Goal: Navigation & Orientation: Find specific page/section

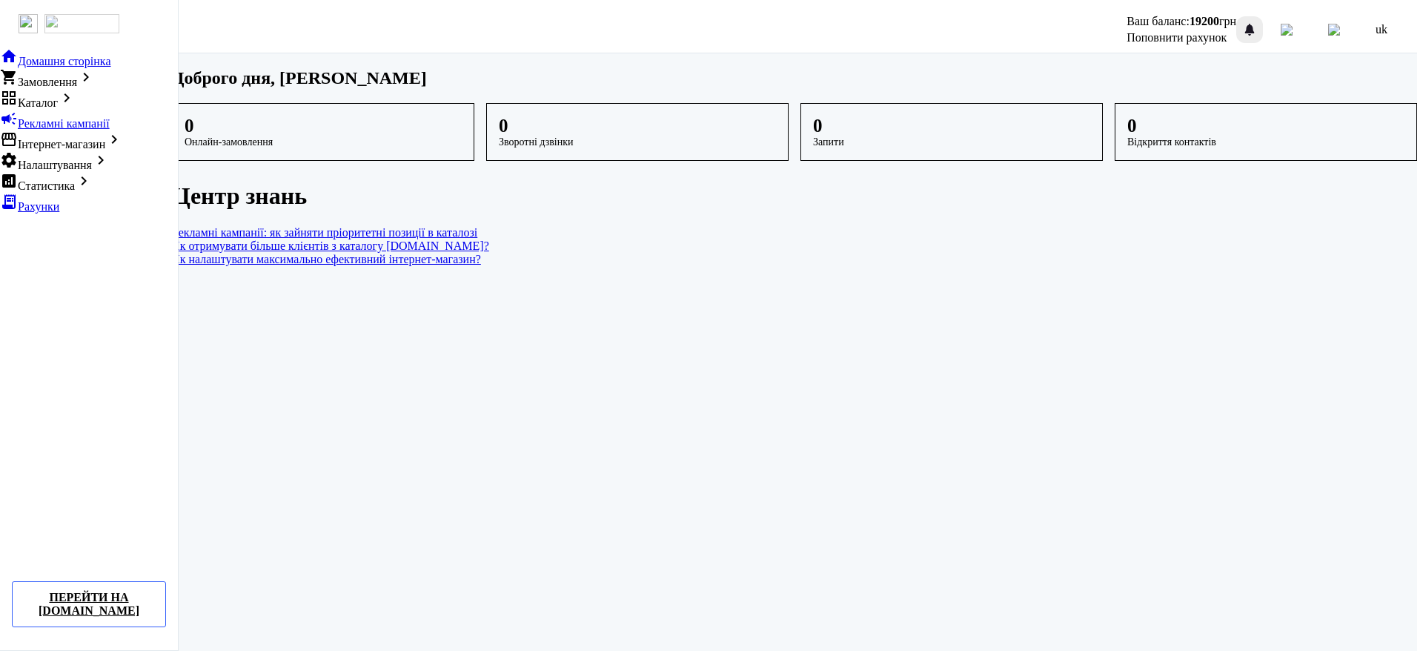
click at [1258, 21] on div at bounding box center [1249, 30] width 18 height 18
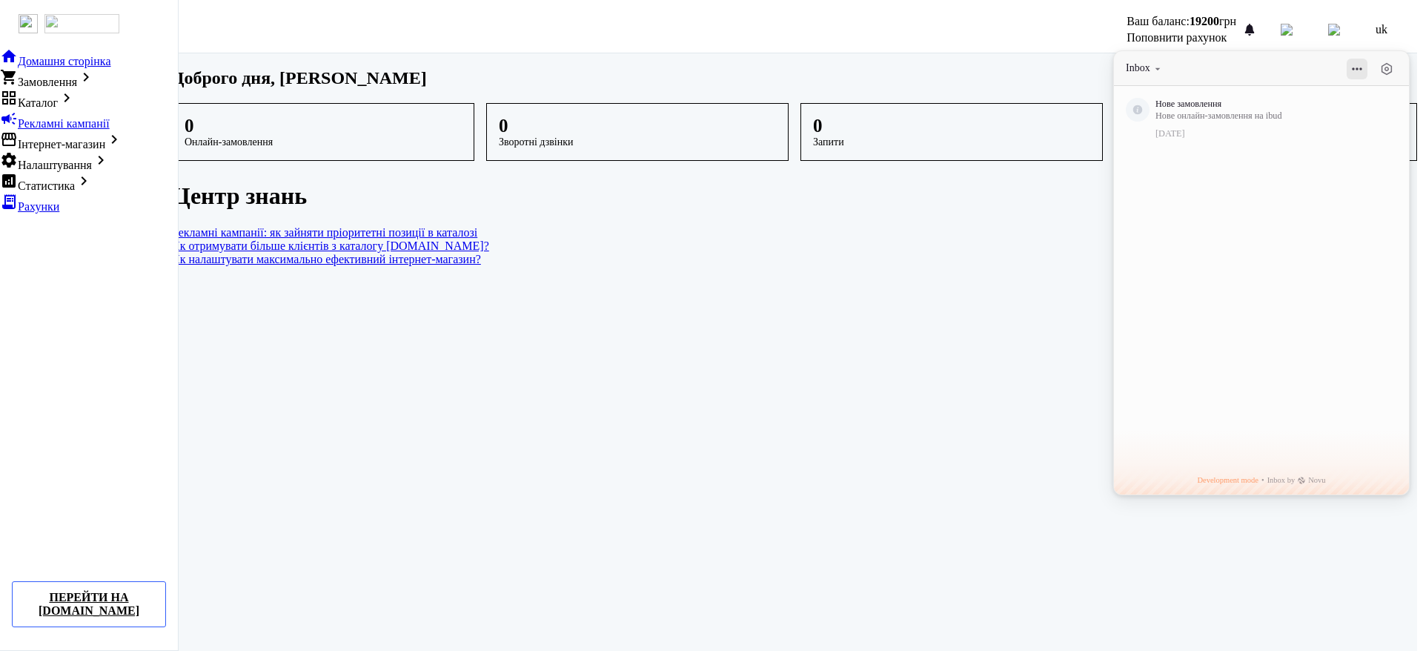
click at [1367, 64] on button at bounding box center [1356, 69] width 21 height 21
click at [1013, 253] on link "Як отримувати більше клієнтів з каталогу [DOMAIN_NAME]?" at bounding box center [794, 245] width 1245 height 13
click at [857, 427] on dashboard "Доброго дня, Дермельов Олександр Олександрович 0 Онлайн-замовлення 0 Зворотні д…" at bounding box center [794, 354] width 1245 height 603
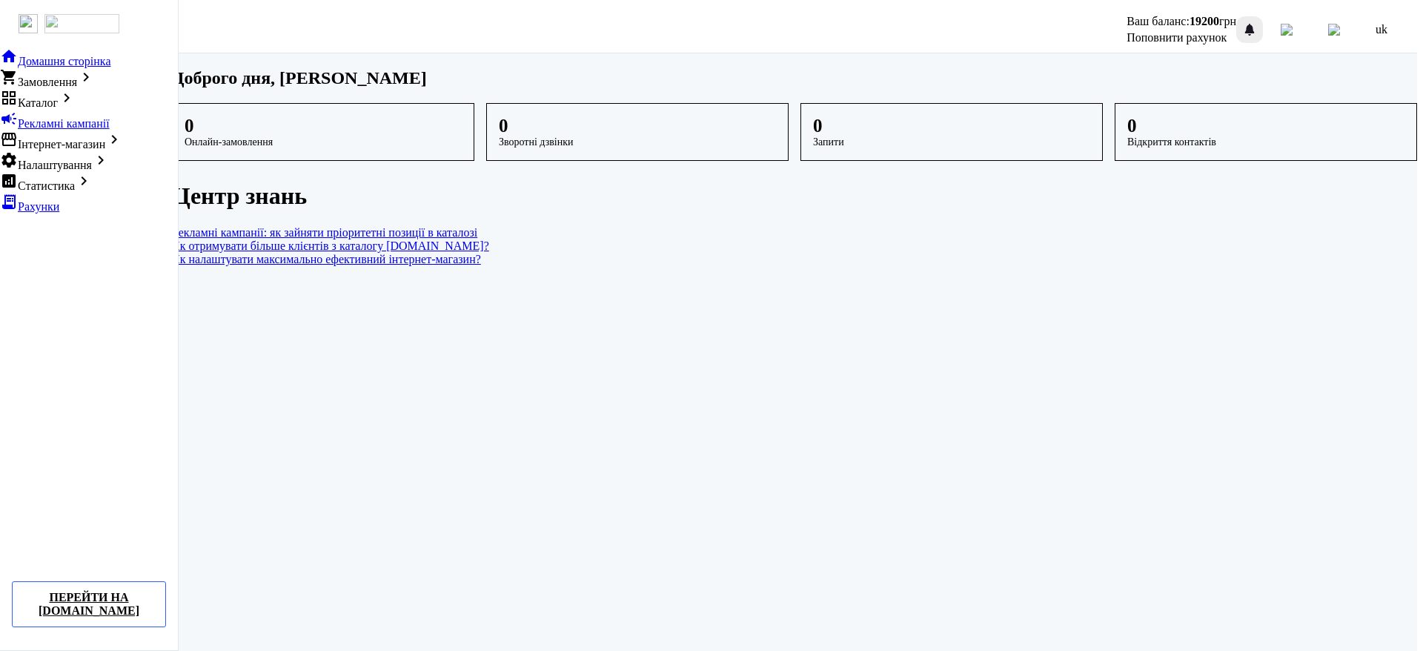
click at [1258, 22] on div at bounding box center [1249, 30] width 18 height 18
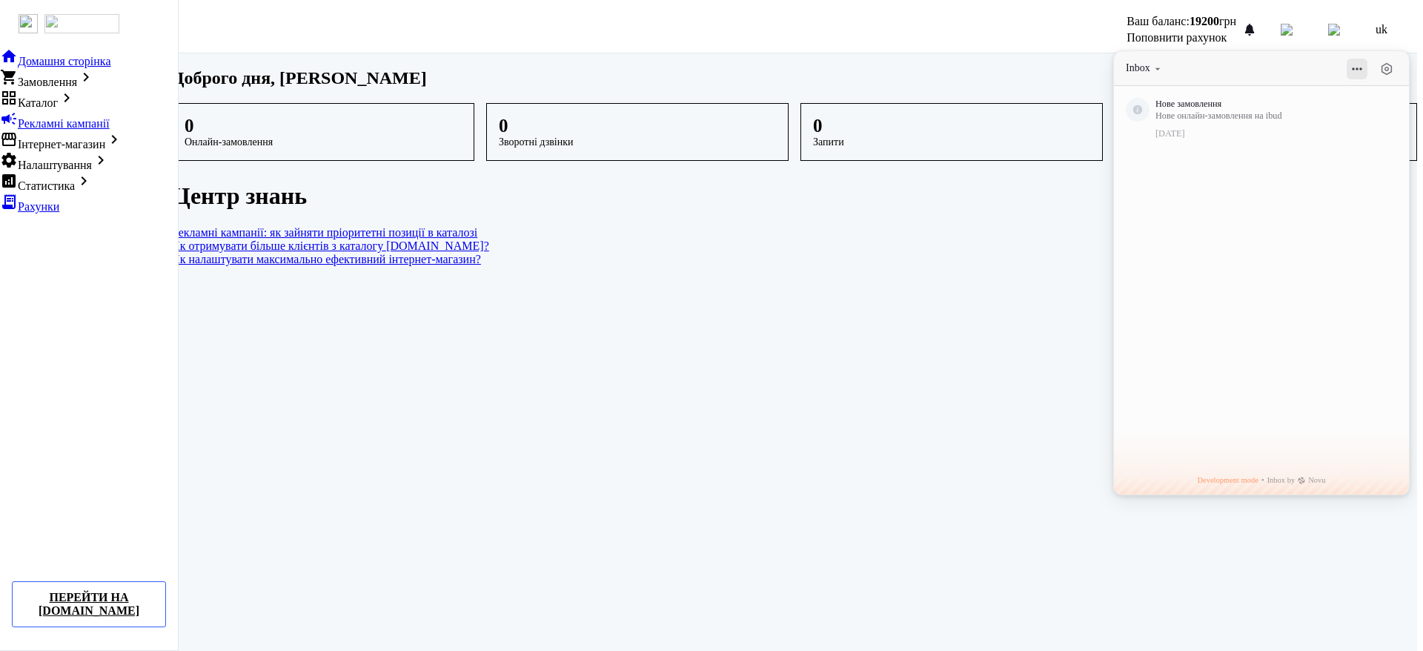
click at [1367, 64] on button at bounding box center [1356, 69] width 21 height 21
click at [999, 300] on dashboard "Доброго дня, Дермельов Олександр Олександрович 0 Онлайн-замовлення 0 Зворотні д…" at bounding box center [794, 354] width 1245 height 603
click at [1163, 63] on button "Inbox" at bounding box center [1145, 68] width 38 height 14
click at [1021, 347] on dashboard "Доброго дня, Дермельов Олександр Олександрович 0 Онлайн-замовлення 0 Зворотні д…" at bounding box center [794, 354] width 1245 height 603
click at [1162, 61] on button "Inbox" at bounding box center [1145, 68] width 38 height 14
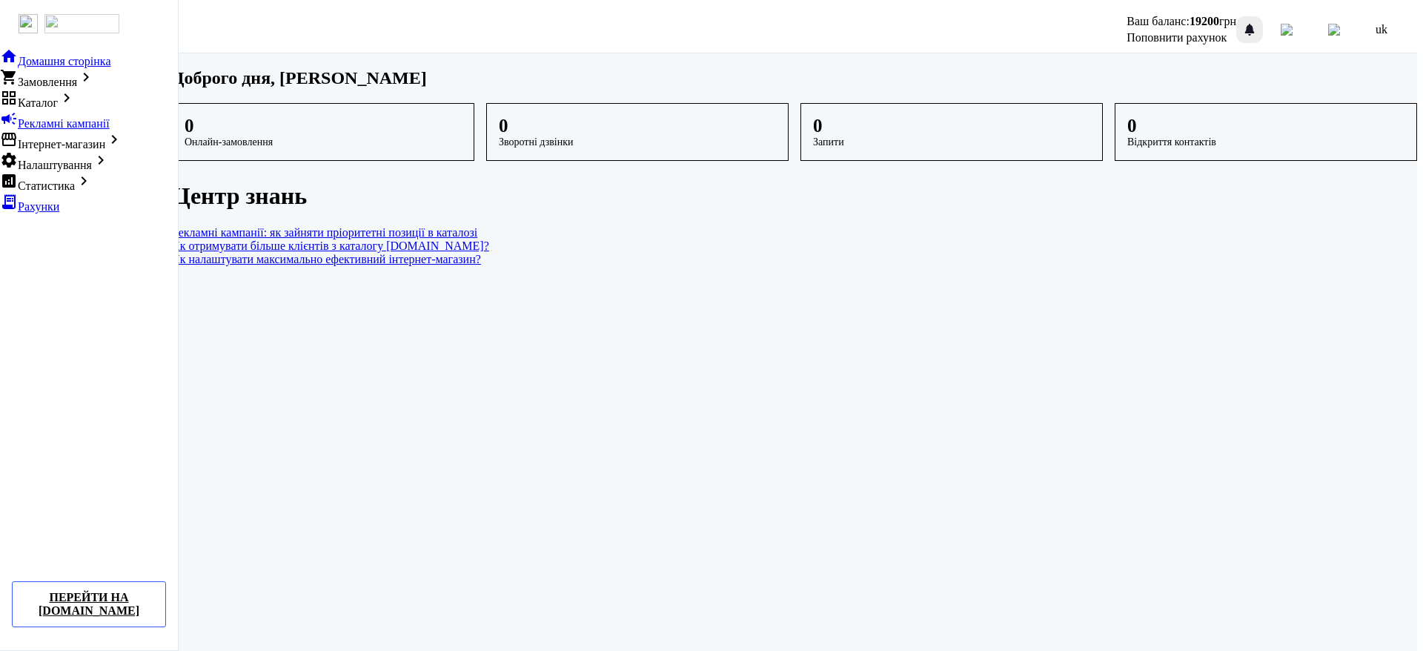
click at [1258, 24] on div at bounding box center [1249, 30] width 18 height 18
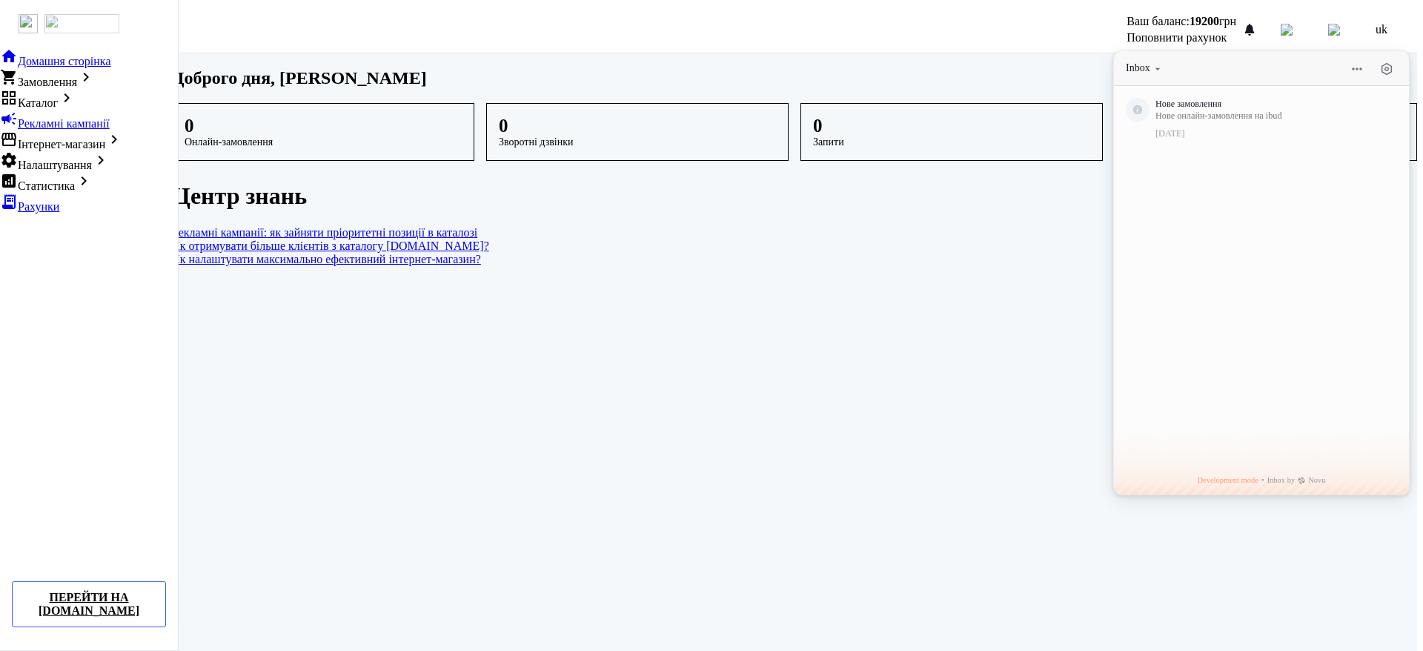
click at [1163, 61] on button "Inbox" at bounding box center [1145, 68] width 38 height 14
click at [941, 335] on dashboard "Доброго дня, Дермельов Олександр Олександрович 0 Онлайн-замовлення 0 Зворотні д…" at bounding box center [794, 354] width 1245 height 603
click at [1362, 68] on button at bounding box center [1356, 69] width 21 height 21
click at [1163, 61] on button "Inbox" at bounding box center [1145, 68] width 38 height 14
click at [1042, 266] on link "Як налаштувати максимально ефективний інтернет-магазин?" at bounding box center [794, 259] width 1245 height 13
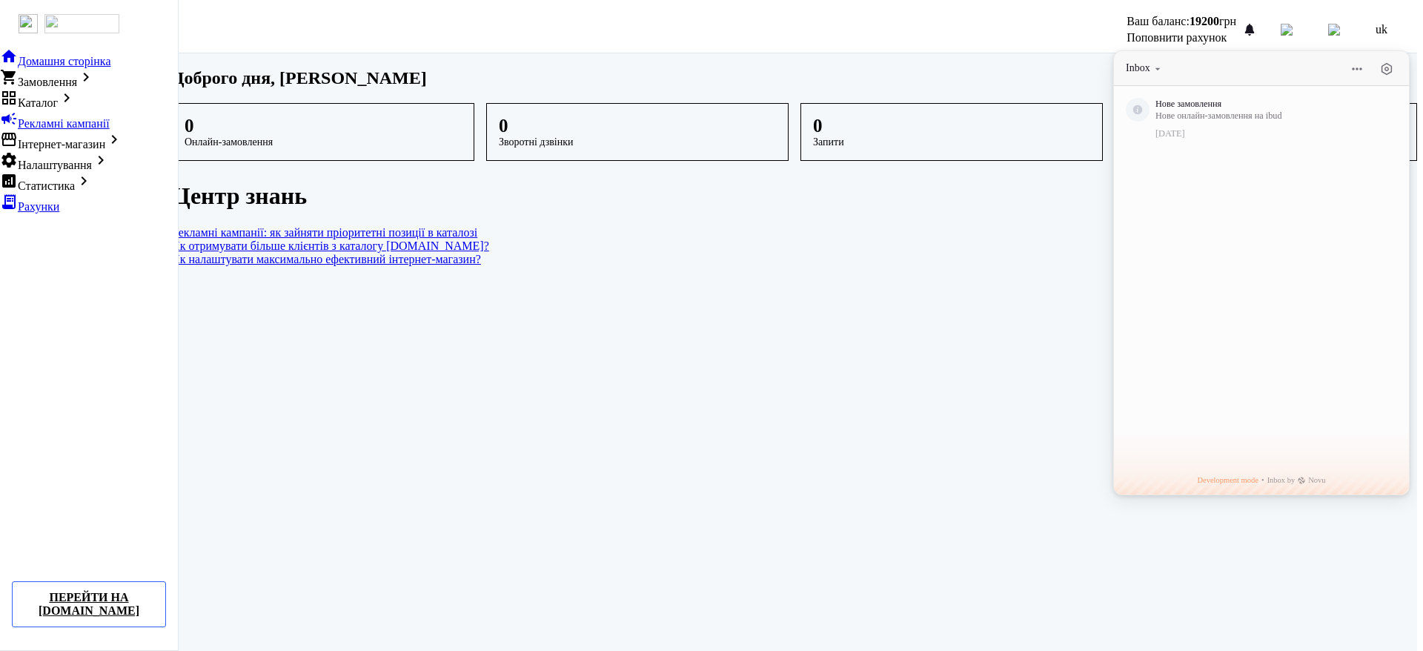
click at [340, 84] on main "Доброго дня, [PERSON_NAME] 0 Онлайн-замовлення 0 Зворотні дзвінки 0 Запити 0 Ві…" at bounding box center [794, 167] width 1245 height 198
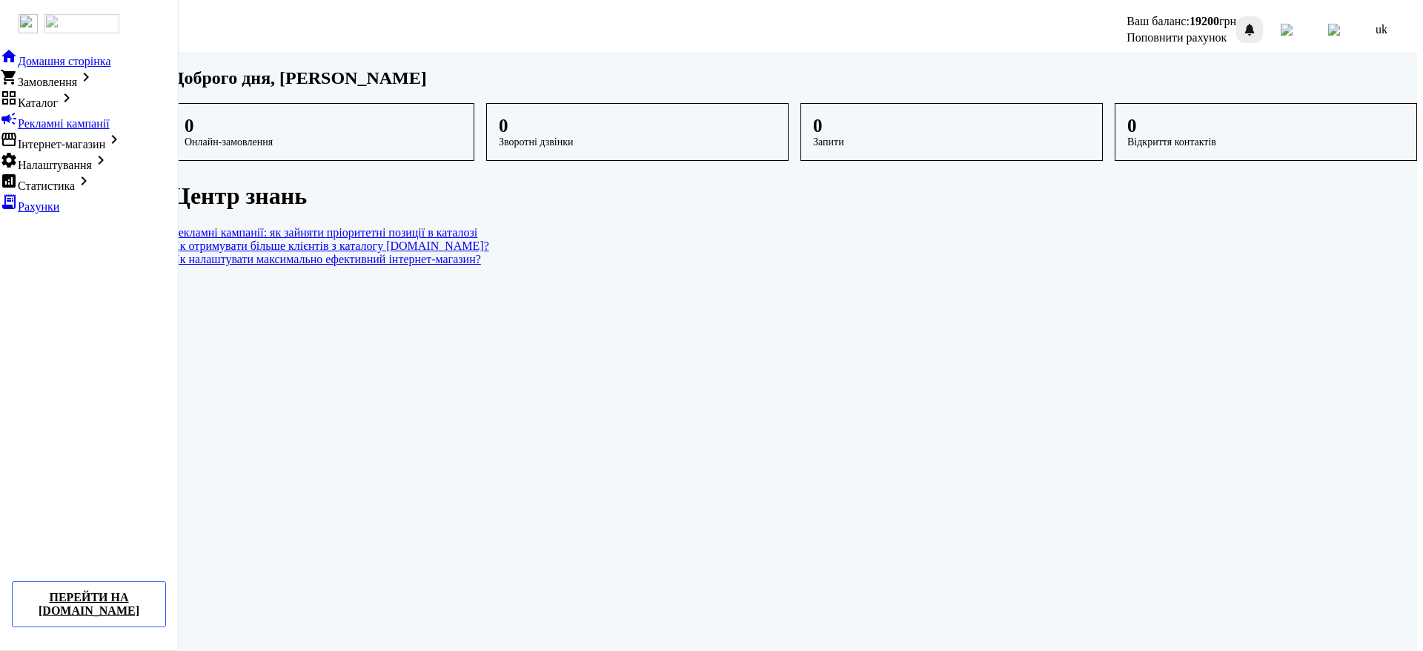
click at [1258, 24] on div at bounding box center [1249, 30] width 18 height 18
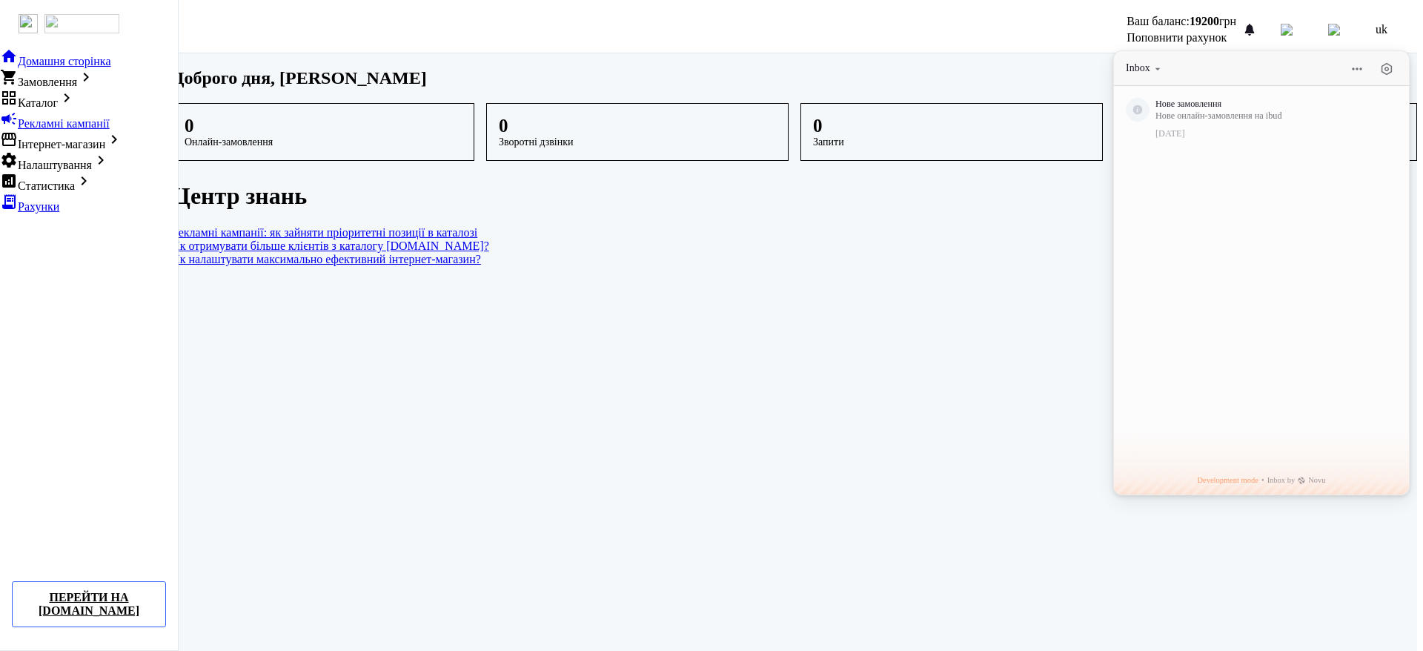
click at [1163, 62] on button "Inbox" at bounding box center [1145, 68] width 38 height 14
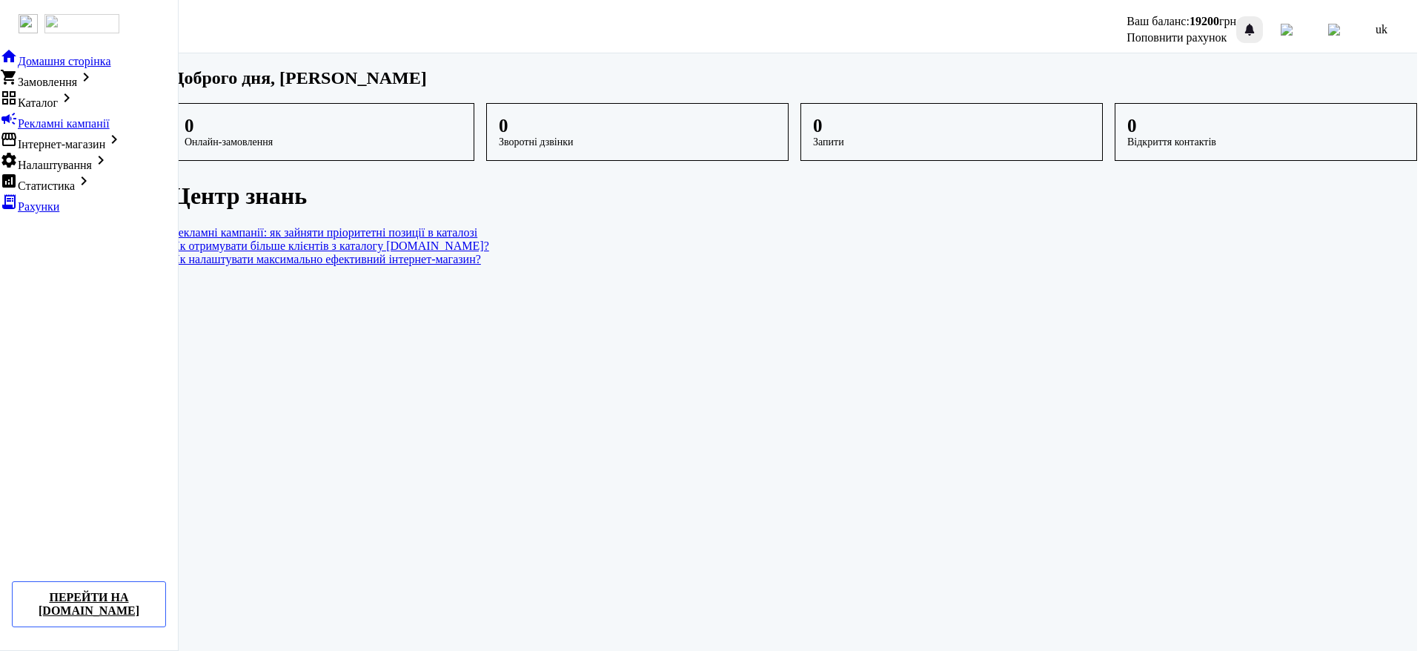
click at [1258, 27] on div at bounding box center [1249, 30] width 18 height 18
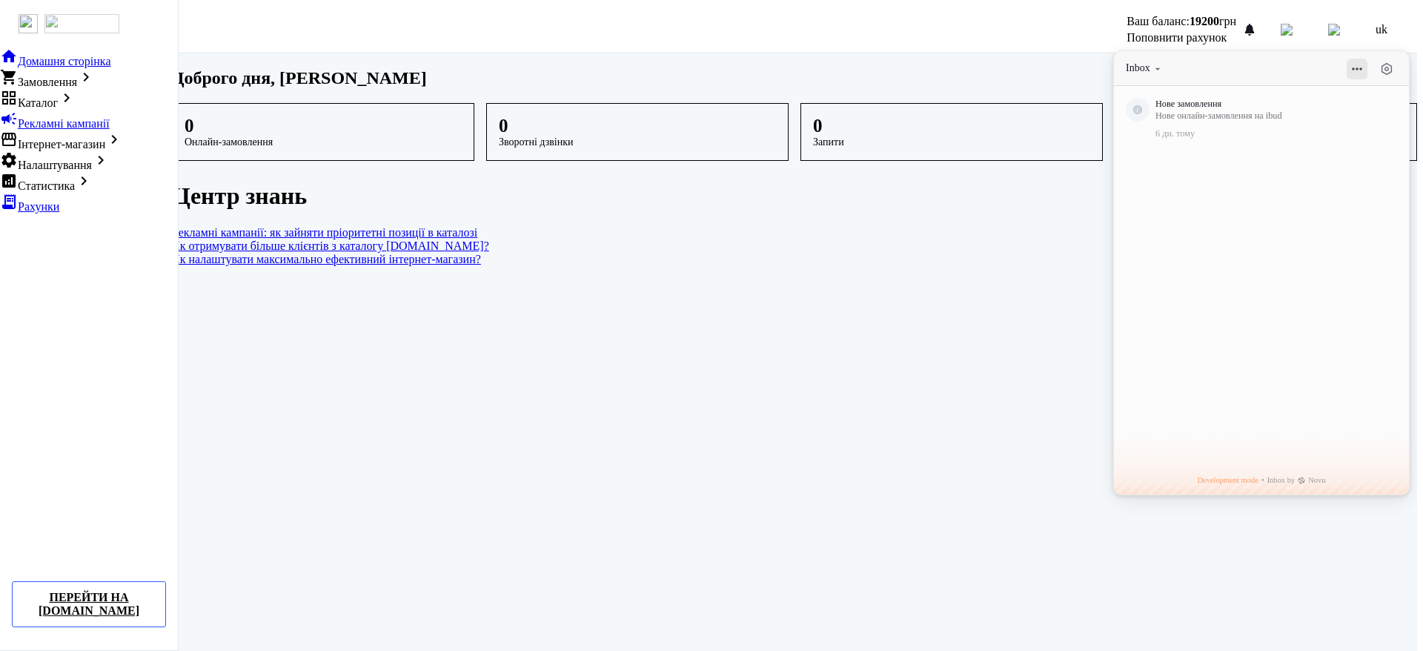
click at [1360, 67] on button at bounding box center [1356, 69] width 21 height 21
click at [1150, 64] on span "Inbox" at bounding box center [1138, 68] width 24 height 14
click at [983, 322] on dashboard "Доброго дня, Дермельов Олександр Олександрович 0 Онлайн-замовлення 0 Зворотні д…" at bounding box center [794, 354] width 1245 height 603
click at [692, 390] on dashboard "Доброго дня, Дермельов Олександр Олександрович 0 Онлайн-замовлення 0 Зворотні д…" at bounding box center [794, 354] width 1245 height 603
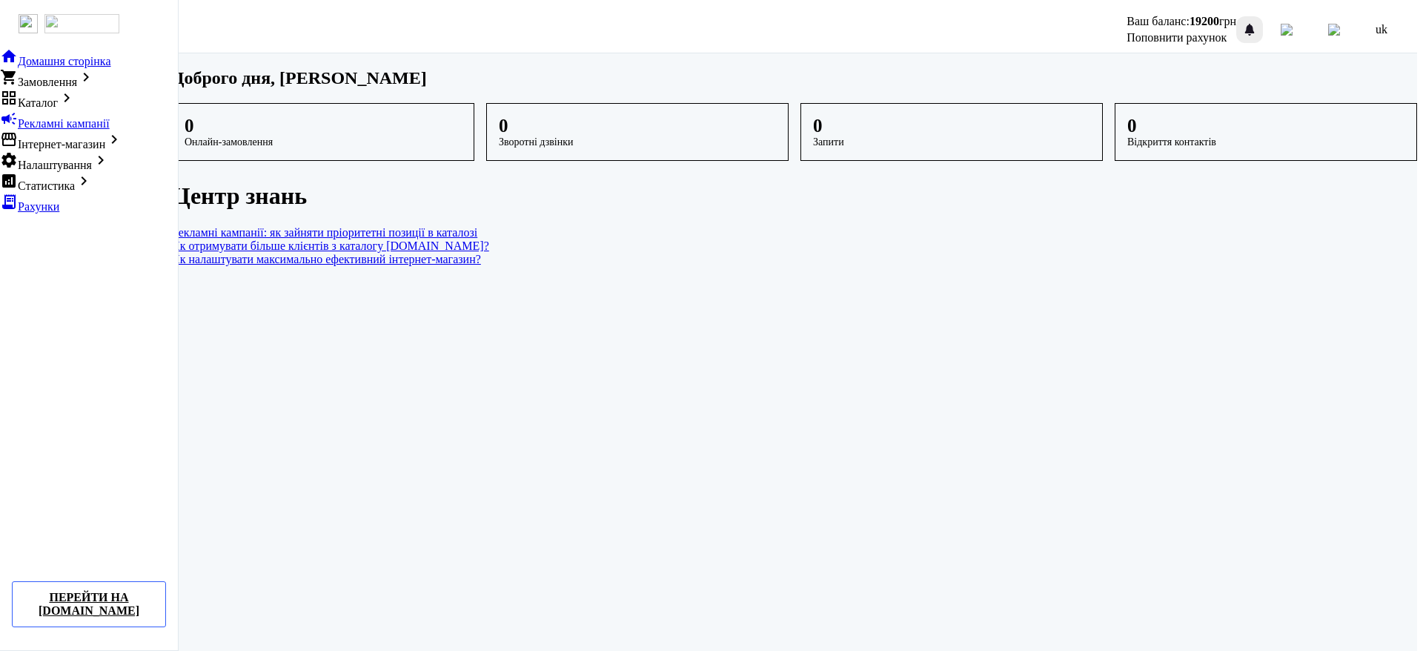
click at [1258, 22] on div at bounding box center [1249, 30] width 18 height 18
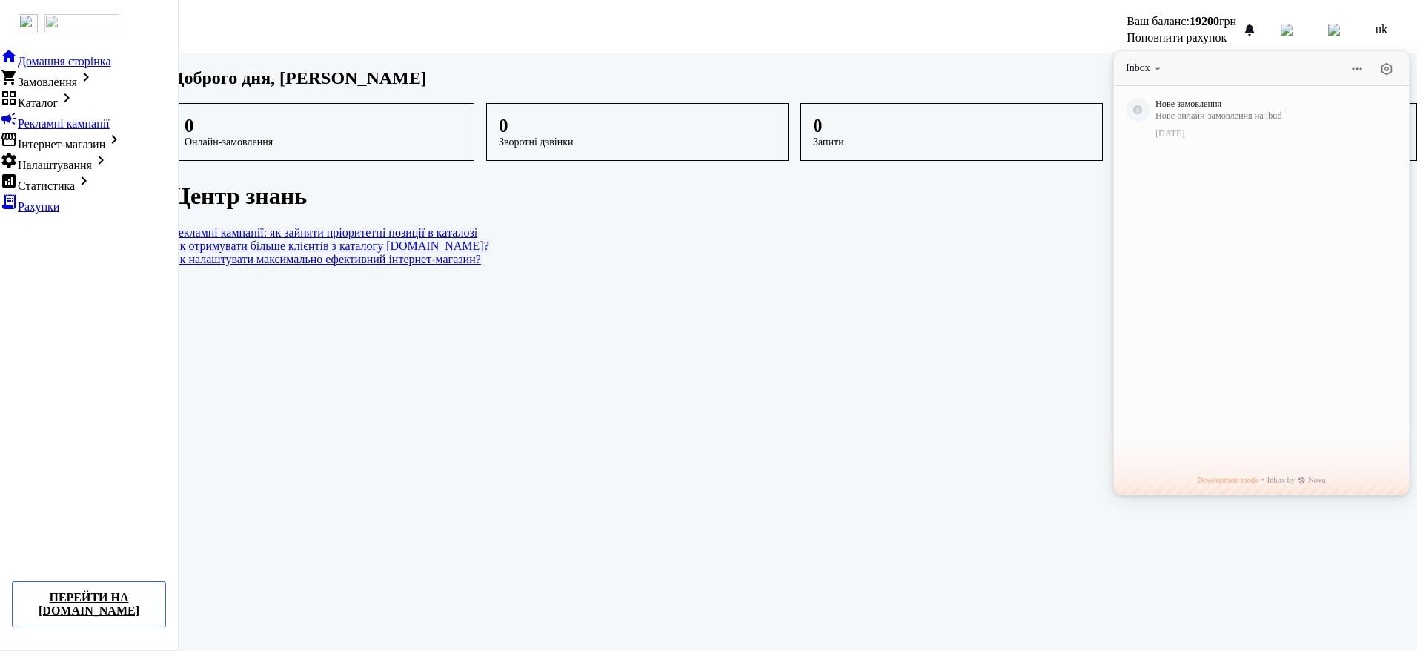
click at [1163, 66] on button "Inbox" at bounding box center [1145, 68] width 38 height 14
click at [863, 430] on dashboard "Доброго дня, [PERSON_NAME] 0 Онлайн-замовлення 0 Зворотні дзвінки 0 Запити 0 Ві…" at bounding box center [794, 354] width 1245 height 603
click at [951, 326] on dashboard "Доброго дня, [PERSON_NAME] 0 Онлайн-замовлення 0 Зворотні дзвінки 0 Запити 0 Ві…" at bounding box center [794, 354] width 1245 height 603
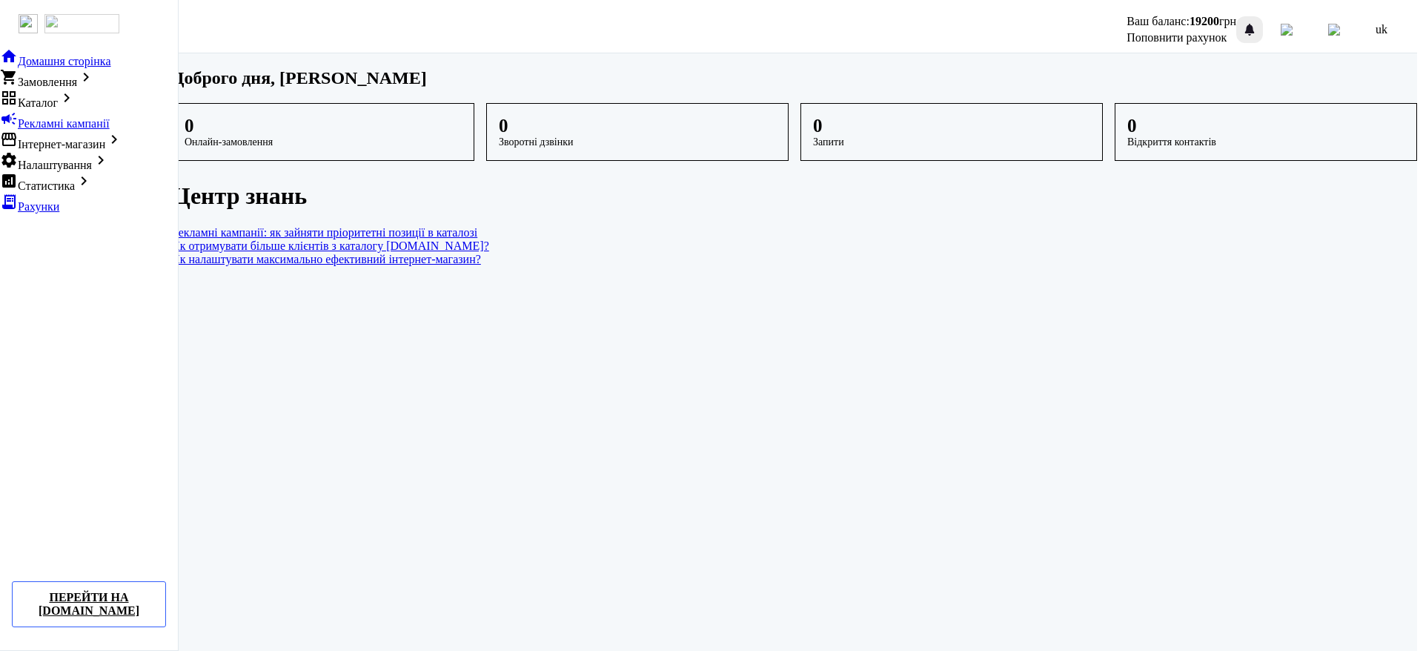
click at [1258, 21] on div at bounding box center [1249, 30] width 18 height 18
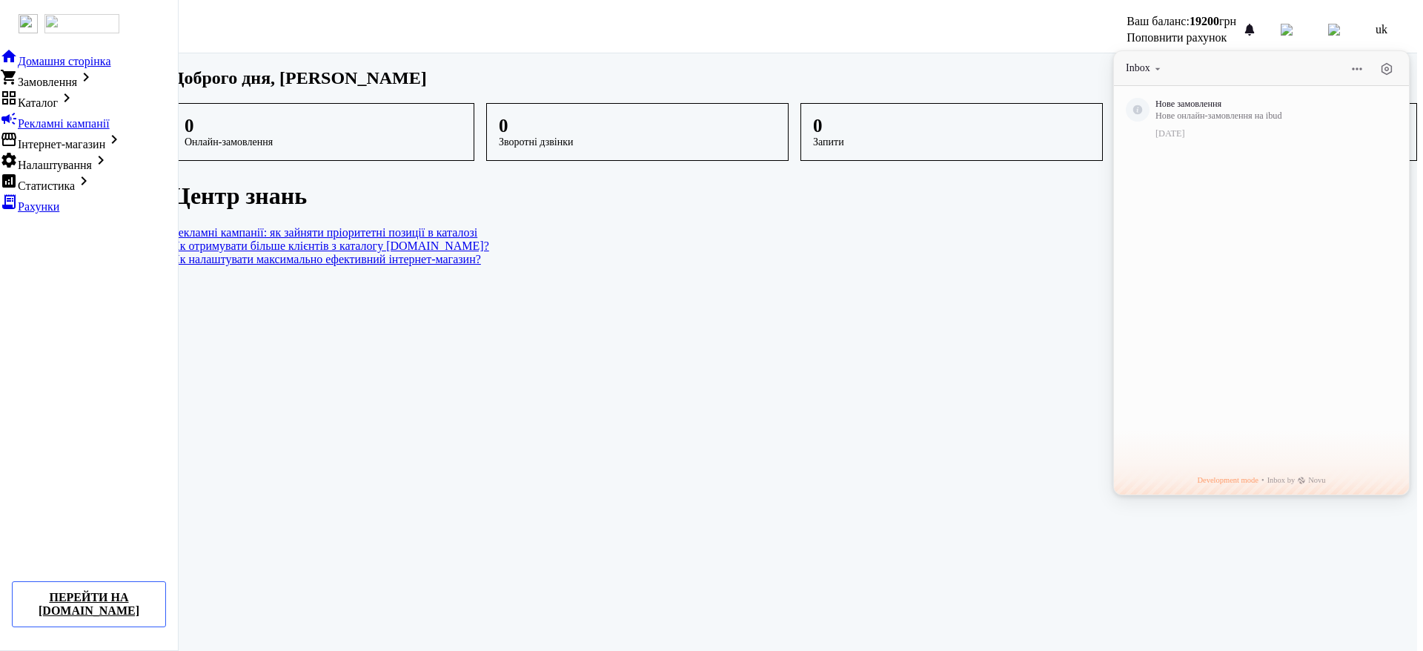
click at [1163, 61] on button "Inbox" at bounding box center [1145, 68] width 38 height 14
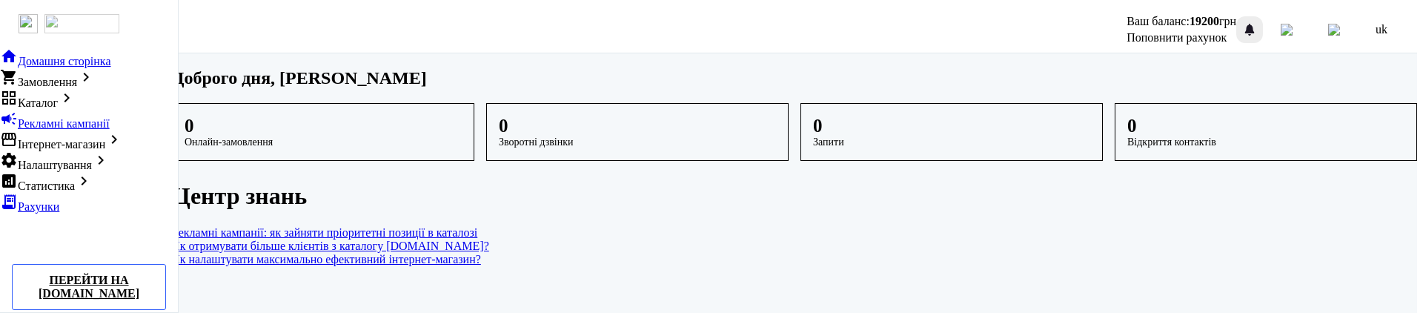
click at [1258, 21] on div at bounding box center [1249, 30] width 18 height 18
click at [1258, 27] on div at bounding box center [1249, 30] width 18 height 18
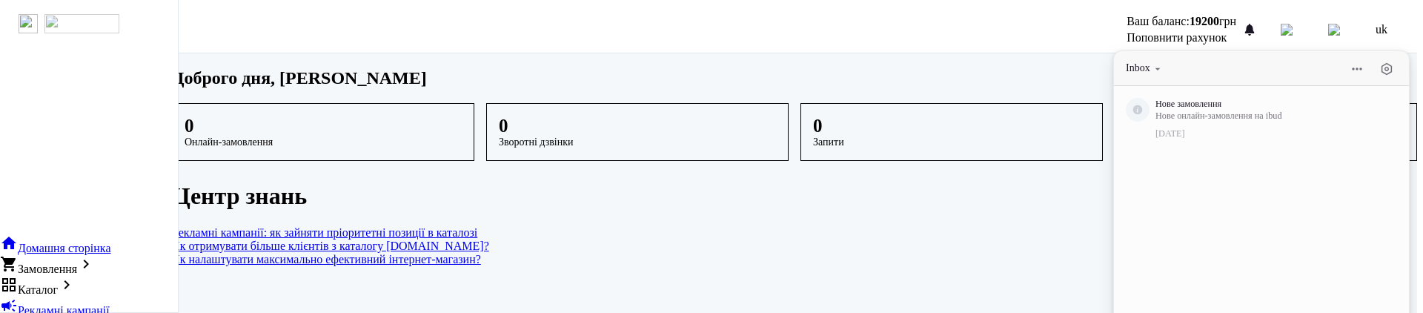
click at [1163, 62] on button "Inbox" at bounding box center [1145, 68] width 38 height 14
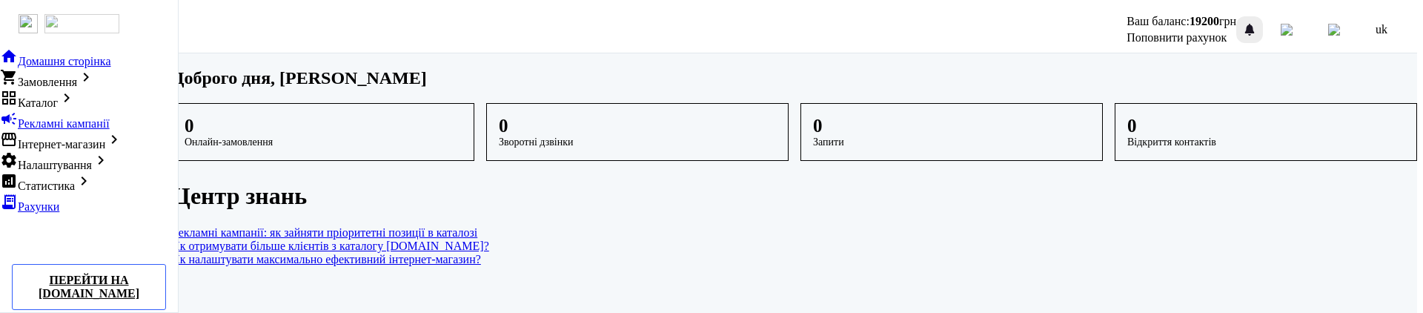
click at [1258, 27] on div at bounding box center [1249, 30] width 18 height 18
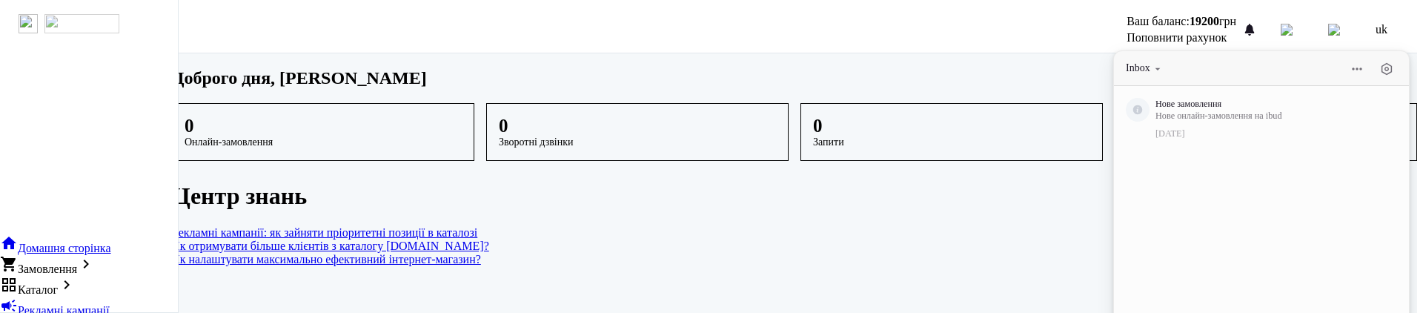
click at [1163, 66] on button "Inbox" at bounding box center [1145, 68] width 38 height 14
click at [1366, 66] on button at bounding box center [1356, 69] width 21 height 21
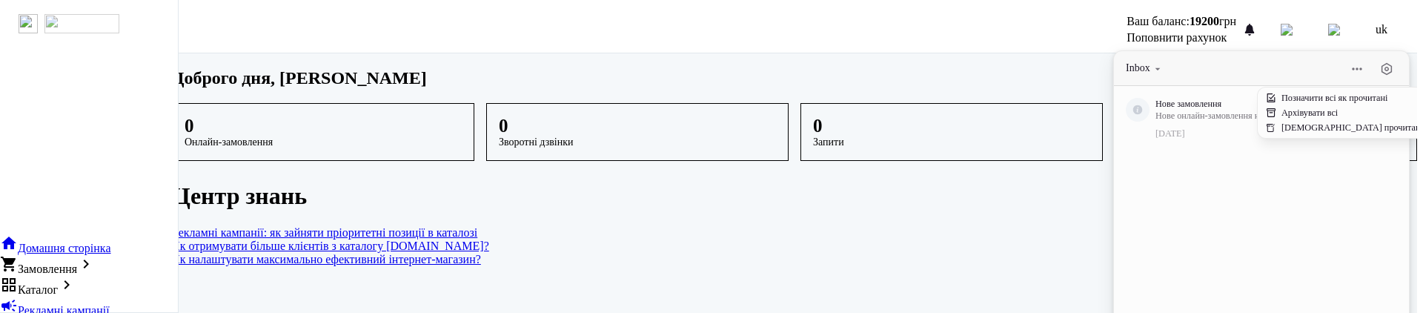
click at [1230, 189] on div "Нове замовлення Нове онлайн-замовлення на ibud [DATE]" at bounding box center [1261, 276] width 295 height 380
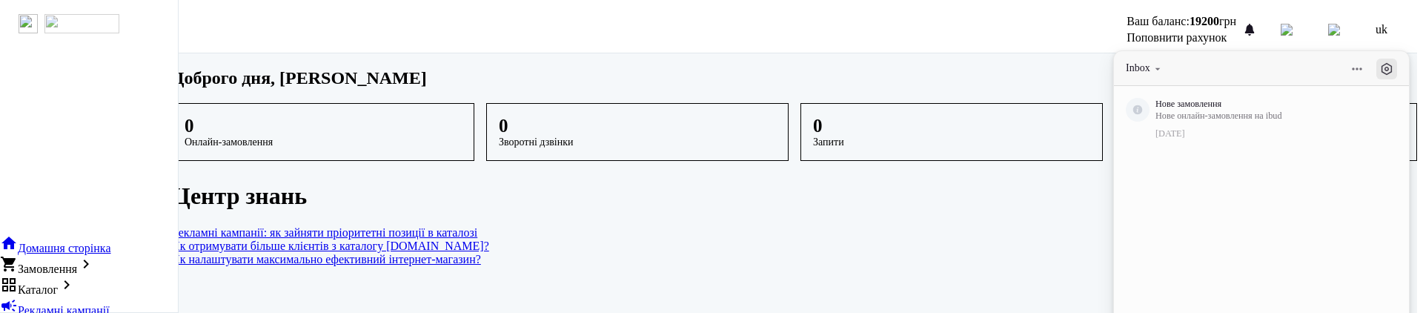
click at [1397, 60] on button at bounding box center [1386, 69] width 21 height 21
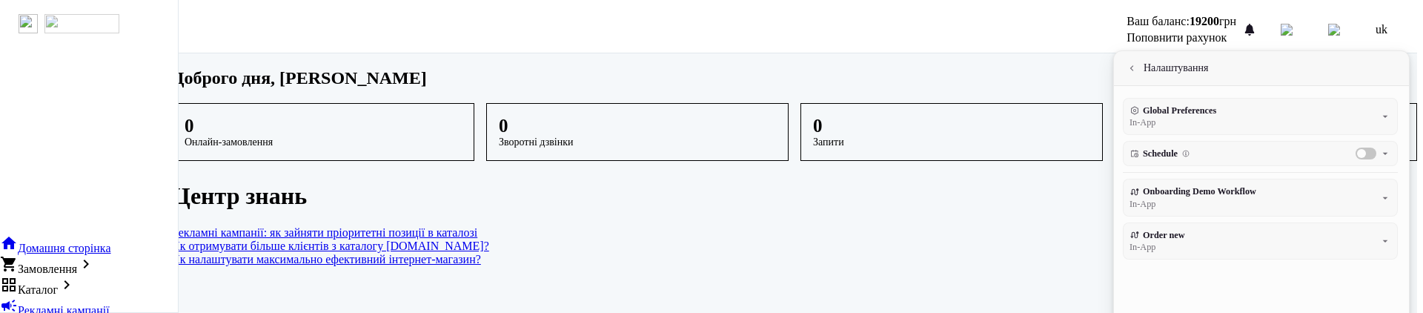
click at [1137, 62] on button at bounding box center [1132, 68] width 12 height 12
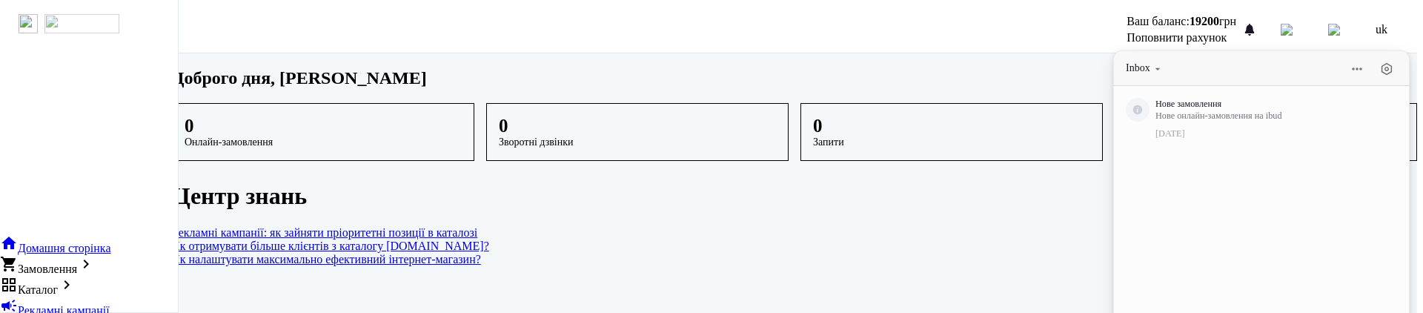
click at [1048, 88] on h1 "Доброго дня, [PERSON_NAME]" at bounding box center [794, 78] width 1245 height 20
